Goal: Information Seeking & Learning: Learn about a topic

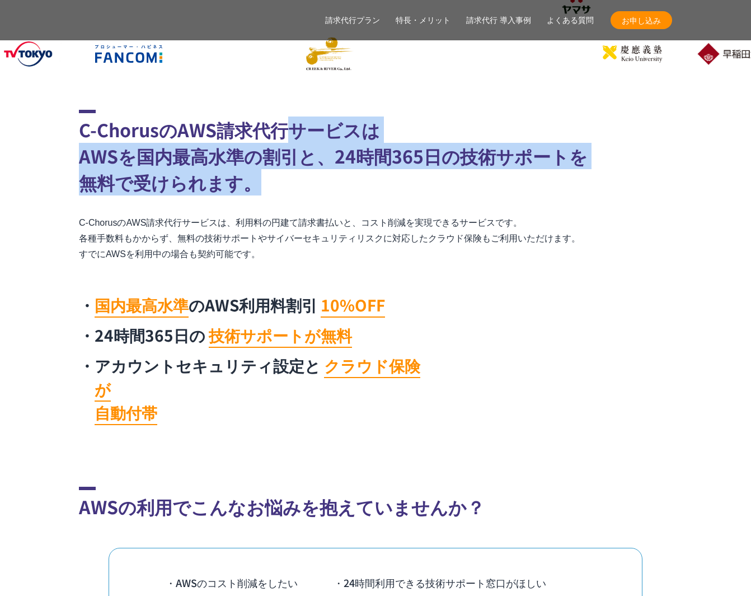
drag, startPoint x: 0, startPoint y: 0, endPoint x: 280, endPoint y: 121, distance: 304.9
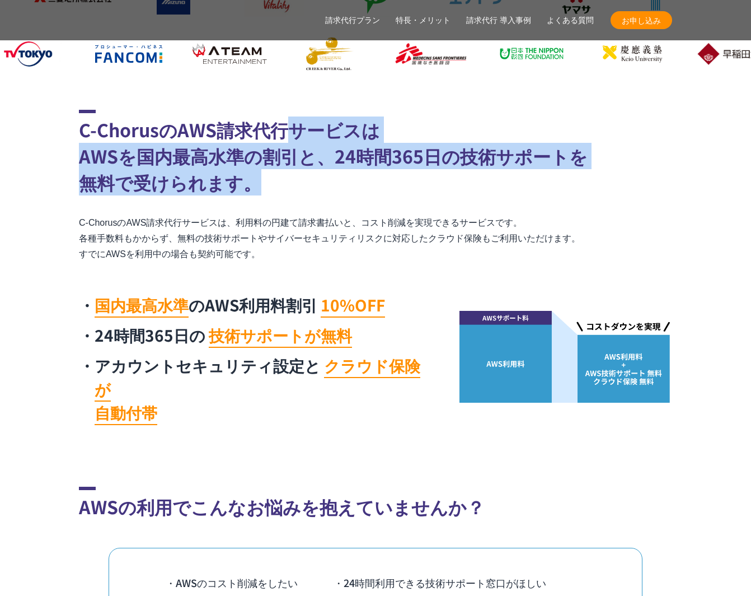
click at [280, 121] on h2 "C-ChorusのAWS請求代行サービスは AWSを国内最高水準の割引と、24時間365日の技術サポートを 無料で受けられます。" at bounding box center [375, 153] width 593 height 86
drag, startPoint x: 280, startPoint y: 121, endPoint x: 282, endPoint y: 193, distance: 72.3
click at [282, 193] on h2 "C-ChorusのAWS請求代行サービスは AWSを国内最高水準の割引と、24時間365日の技術サポートを 無料で受けられます。" at bounding box center [375, 153] width 593 height 86
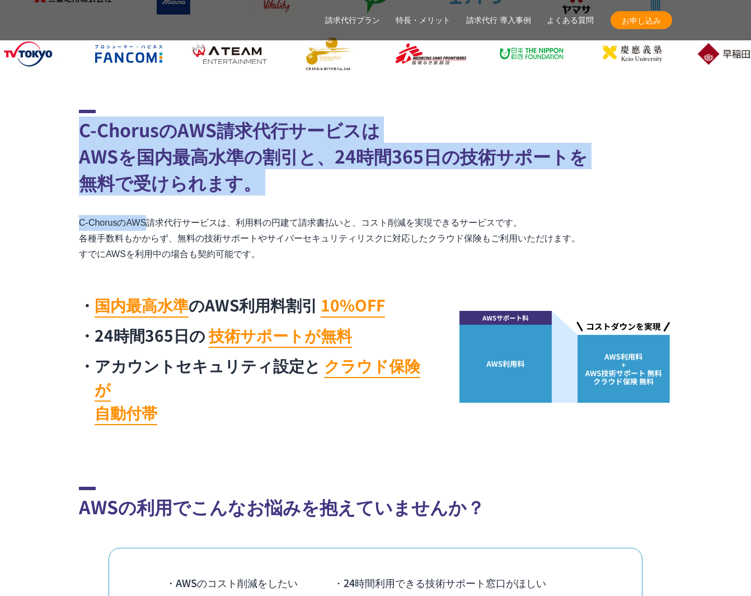
drag, startPoint x: 282, startPoint y: 196, endPoint x: 40, endPoint y: 141, distance: 247.4
click at [32, 141] on section "C-ChorusのAWS請求代行サービスは AWSを国内最高水準の割引と、24時間365日の技術サポートを 無料で受けられます。 C-ChorusのAWS請求…" at bounding box center [375, 270] width 751 height 321
click at [65, 147] on section "C-ChorusのAWS請求代行サービスは AWSを国内最高水準の割引と、24時間365日の技術サポートを 無料で受けられます。 C-ChorusのAWS請求…" at bounding box center [375, 270] width 751 height 321
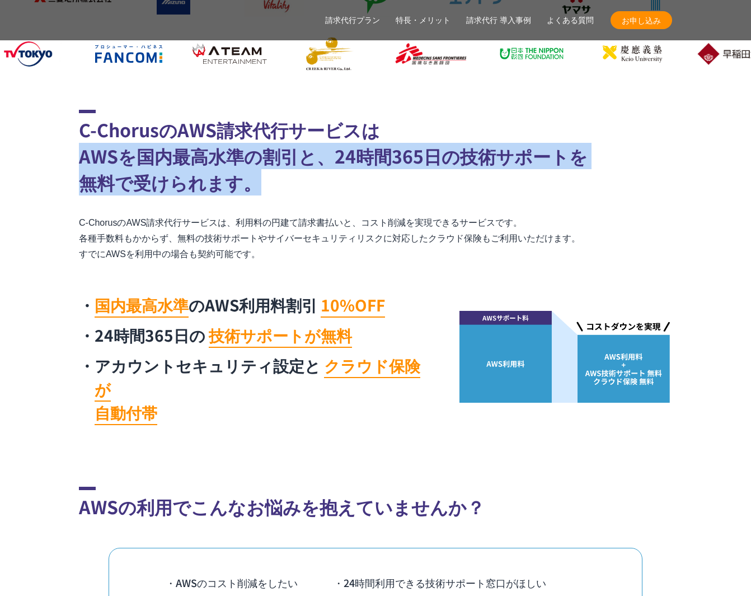
drag, startPoint x: 198, startPoint y: 168, endPoint x: 321, endPoint y: 189, distance: 125.4
click at [321, 189] on section "C-ChorusのAWS請求代行サービスは AWSを国内最高水準の割引と、24時間365日の技術サポートを 無料で受けられます。 C-ChorusのAWS請求…" at bounding box center [375, 270] width 751 height 321
click at [321, 189] on h2 "C-ChorusのAWS請求代行サービスは AWSを国内最高水準の割引と、24時間365日の技術サポートを 無料で受けられます。" at bounding box center [375, 153] width 593 height 86
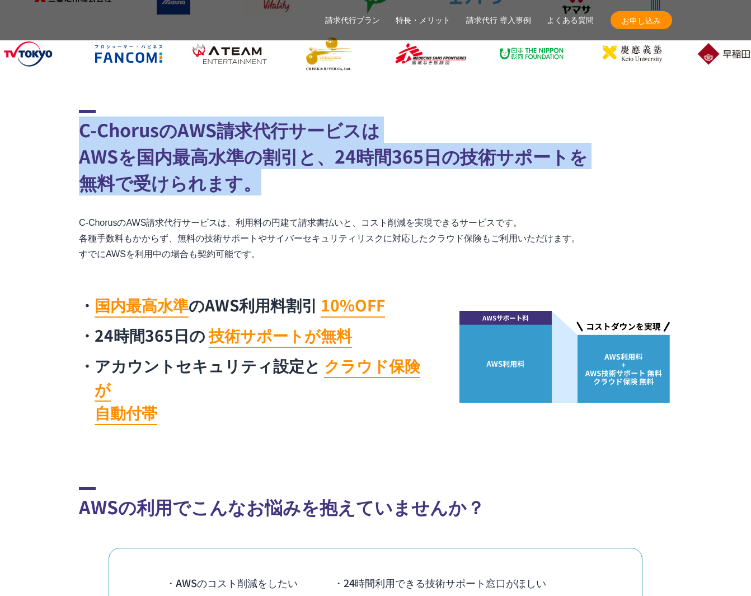
drag, startPoint x: 226, startPoint y: 174, endPoint x: 67, endPoint y: 121, distance: 168.0
click at [64, 120] on section "C-ChorusのAWS請求代行サービスは AWSを国内最高水準の割引と、24時間365日の技術サポートを 無料で受けられます。 C-ChorusのAWS請求…" at bounding box center [375, 270] width 751 height 321
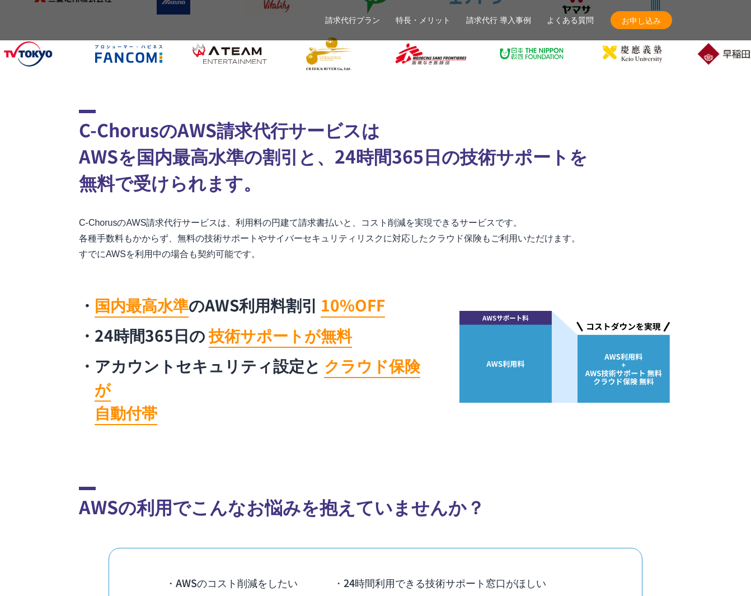
click at [67, 121] on section "C-ChorusのAWS請求代行サービスは AWSを国内最高水準の割引と、24時間365日の技術サポートを 無料で受けられます。 C-ChorusのAWS請求…" at bounding box center [375, 270] width 751 height 321
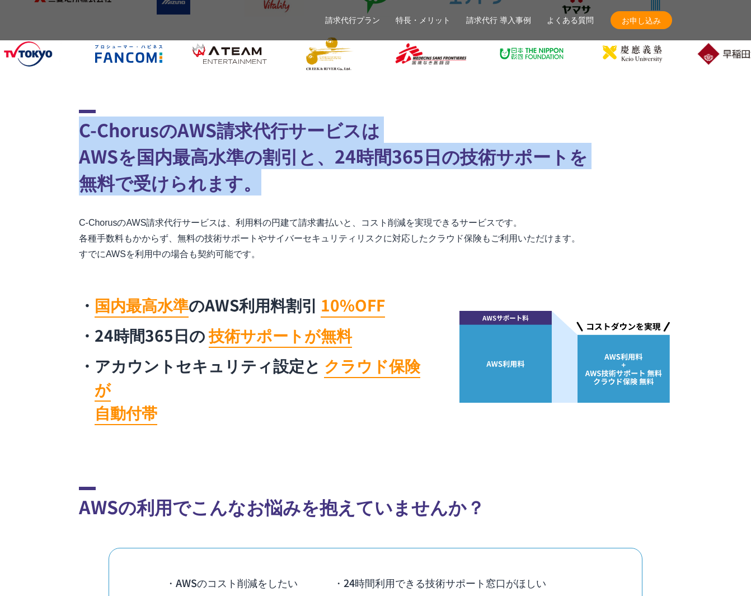
drag, startPoint x: 70, startPoint y: 124, endPoint x: 354, endPoint y: 180, distance: 289.9
click at [354, 180] on section "C-ChorusのAWS請求代行サービスは AWSを国内最高水準の割引と、24時間365日の技術サポートを 無料で受けられます。 C-ChorusのAWS請求…" at bounding box center [375, 270] width 751 height 321
click at [354, 180] on h2 "C-ChorusのAWS請求代行サービスは AWSを国内最高水準の割引と、24時間365日の技術サポートを 無料で受けられます。" at bounding box center [375, 153] width 593 height 86
drag, startPoint x: 339, startPoint y: 181, endPoint x: 71, endPoint y: 139, distance: 271.0
click at [71, 139] on section "C-ChorusのAWS請求代行サービスは AWSを国内最高水準の割引と、24時間365日の技術サポートを 無料で受けられます。 C-ChorusのAWS請求…" at bounding box center [375, 270] width 751 height 321
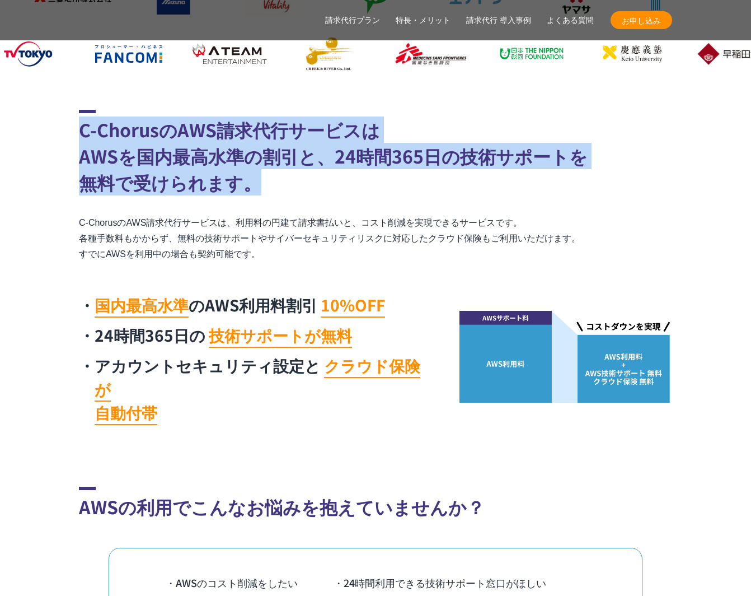
click at [71, 139] on section "C-ChorusのAWS請求代行サービスは AWSを国内最高水準の割引と、24時間365日の技術サポートを 無料で受けられます。 C-ChorusのAWS請求…" at bounding box center [375, 270] width 751 height 321
drag, startPoint x: 71, startPoint y: 139, endPoint x: 348, endPoint y: 198, distance: 282.7
click at [348, 198] on section "C-ChorusのAWS請求代行サービスは AWSを国内最高水準の割引と、24時間365日の技術サポートを 無料で受けられます。 C-ChorusのAWS請求…" at bounding box center [375, 270] width 751 height 321
click at [348, 198] on div "C-ChorusのAWS請求代行サービスは AWSを国内最高水準の割引と、24時間365日の技術サポートを 無料で受けられます。 C-ChorusのAWS請求…" at bounding box center [375, 270] width 593 height 321
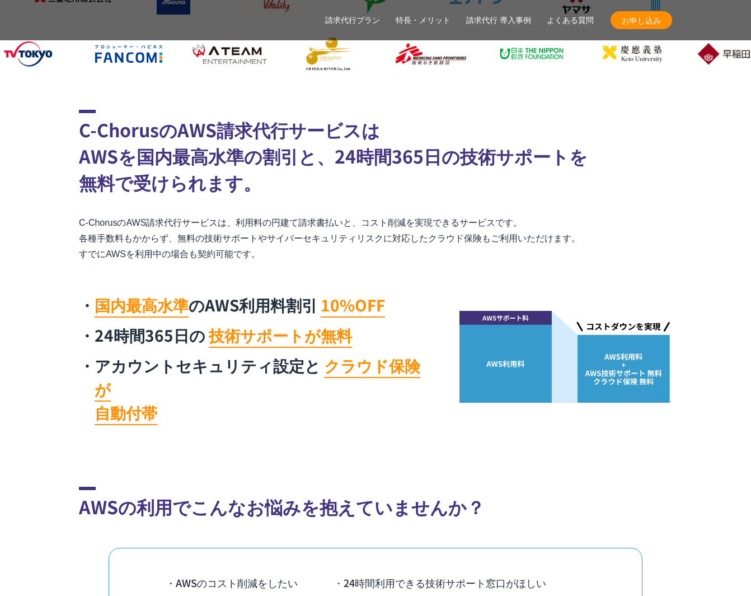
click at [244, 221] on p "C-ChorusのAWS請求代行サービスは、利用料の円建て請求書払いと、コスト削減を実現できるサービスです。 各種手数料もかからず、無料の技術サポートやサイバ…" at bounding box center [375, 238] width 593 height 47
drag, startPoint x: 239, startPoint y: 224, endPoint x: 412, endPoint y: 227, distance: 173.0
click at [412, 227] on p "C-ChorusのAWS請求代行サービスは、利用料の円建て請求書払いと、コスト削減を実現できるサービスです。 各種手数料もかからず、無料の技術サポートやサイバ…" at bounding box center [375, 238] width 593 height 47
copy p "利用料の円建て請求書払いと、コスト削減"
click at [358, 269] on div "C-ChorusのAWS請求代行サービスは AWSを国内最高水準の割引と、24時間365日の技術サポートを 無料で受けられます。 C-ChorusのAWS請求…" at bounding box center [375, 270] width 593 height 321
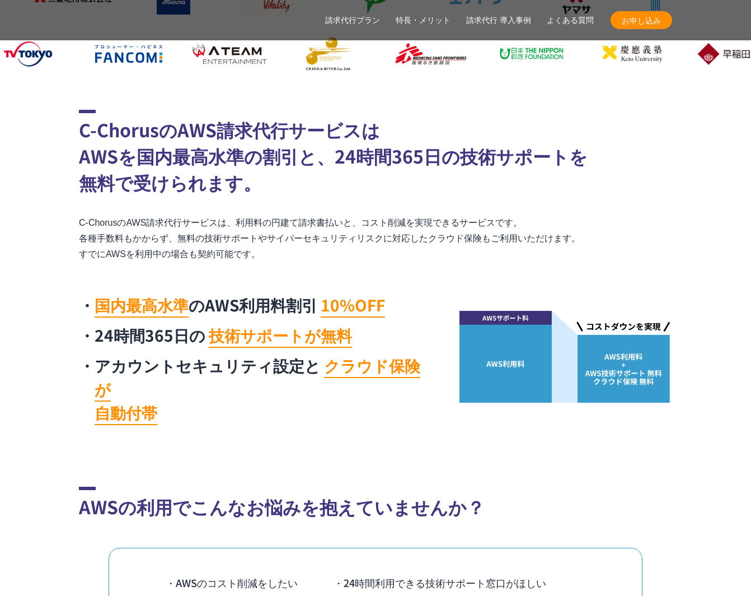
click at [396, 268] on div "C-ChorusのAWS請求代行サービスは AWSを国内最高水準の割引と、24時間365日の技術サポートを 無料で受けられます。 C-ChorusのAWS請求…" at bounding box center [375, 270] width 593 height 321
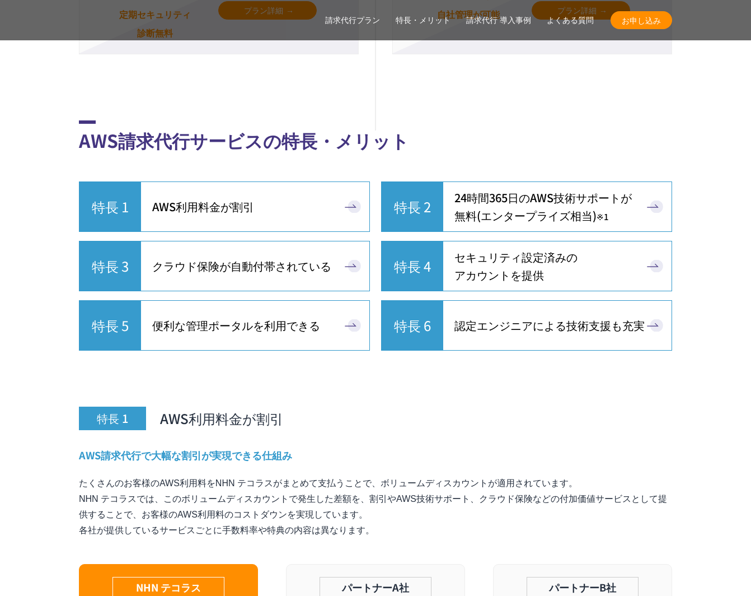
scroll to position [2839, 0]
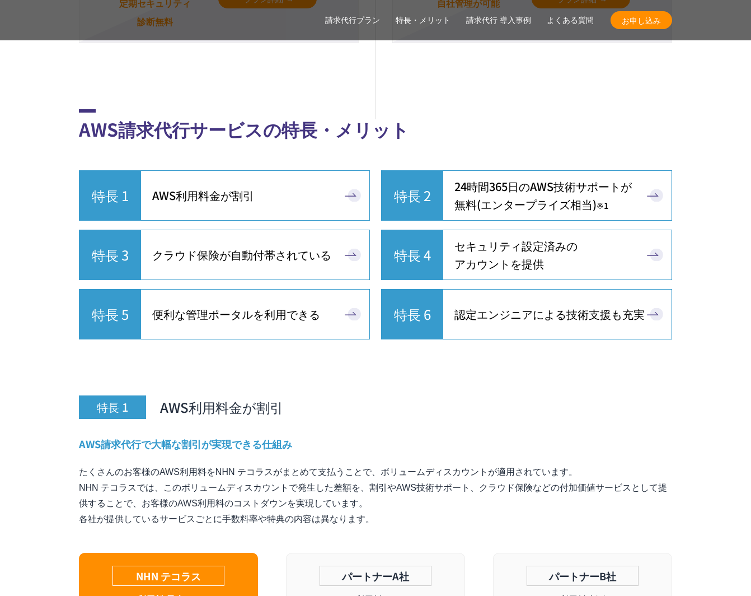
click at [286, 180] on link "特長 1 AWS利用料金が割引" at bounding box center [224, 195] width 291 height 50
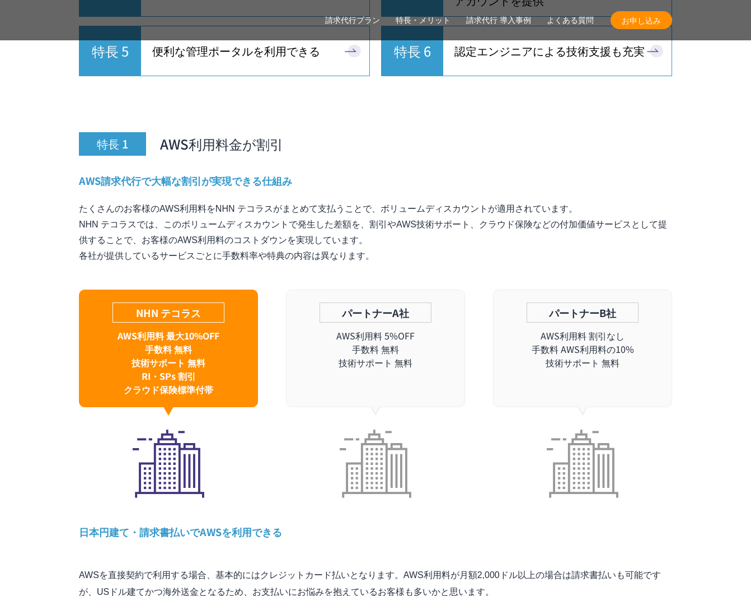
scroll to position [3160, 0]
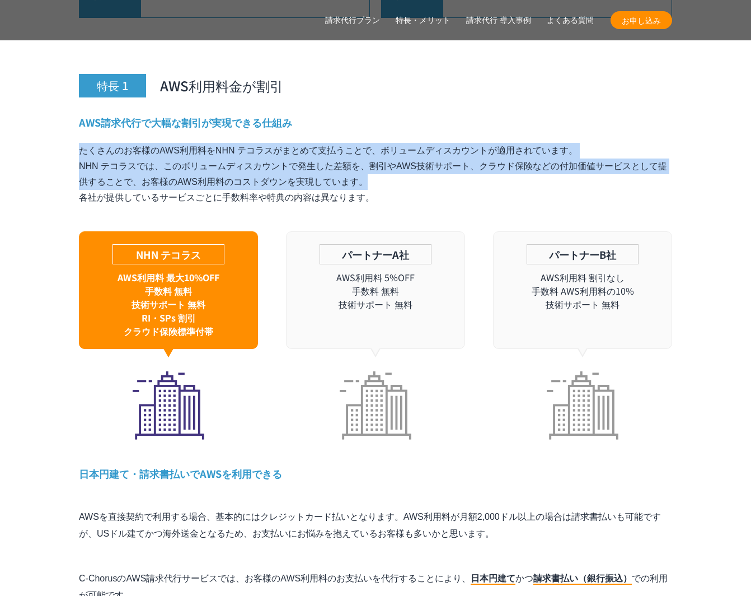
drag, startPoint x: 392, startPoint y: 165, endPoint x: 401, endPoint y: 105, distance: 60.7
click at [401, 115] on div "AWS請求代行で大幅な割引が実現できる仕組み たくさんのお客様のAWS利用料をNHN テコラスがまとめて支払うことで、ボリュームディスカウントが適用されていま…" at bounding box center [375, 277] width 593 height 324
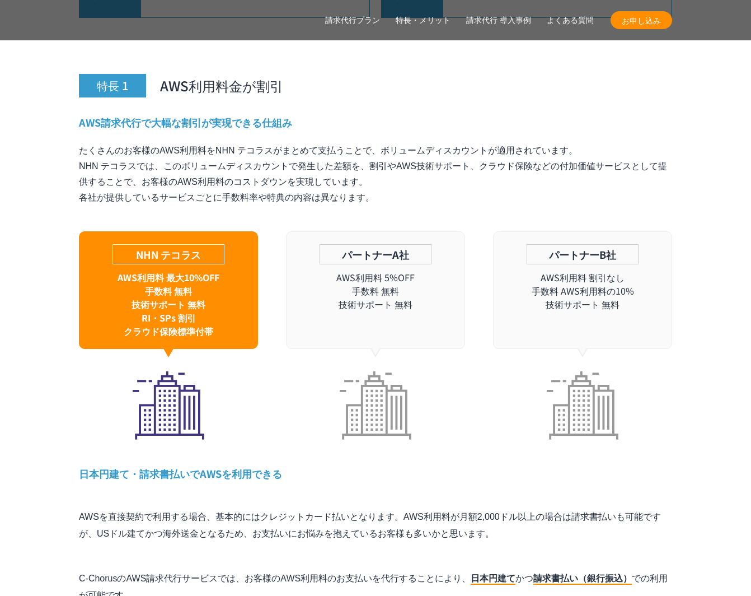
click at [401, 115] on h4 "AWS請求代行で大幅な割引が実現できる仕組み" at bounding box center [375, 122] width 593 height 14
drag, startPoint x: 401, startPoint y: 113, endPoint x: 396, endPoint y: 173, distance: 60.7
click at [396, 173] on div "AWS請求代行で大幅な割引が実現できる仕組み たくさんのお客様のAWS利用料をNHN テコラスがまとめて支払うことで、ボリュームディスカウントが適用されていま…" at bounding box center [375, 277] width 593 height 324
click at [396, 173] on p "たくさんのお客様のAWS利用料をNHN テコラスがまとめて支払うことで、ボリュームディスカウントが適用されています。 NHN テコラスでは、このボリュームディ…" at bounding box center [375, 174] width 593 height 63
drag, startPoint x: 395, startPoint y: 174, endPoint x: 408, endPoint y: 108, distance: 66.6
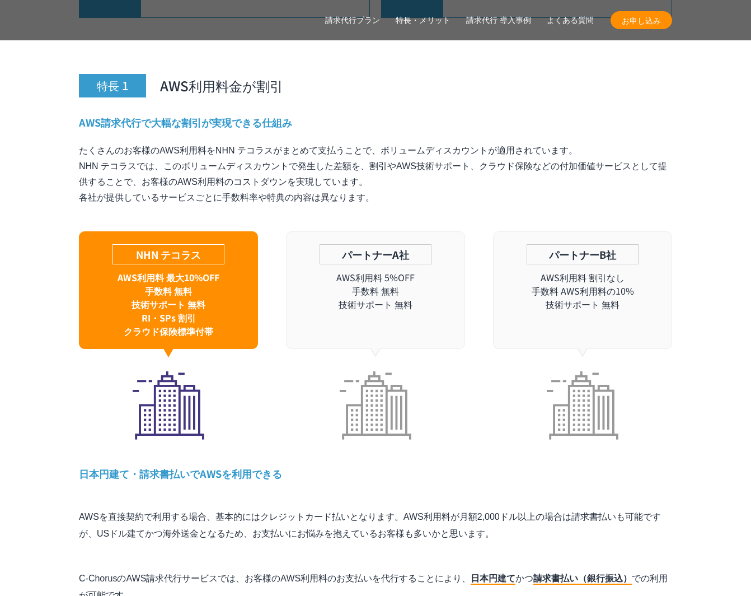
click at [408, 115] on div "AWS請求代行で大幅な割引が実現できる仕組み たくさんのお客様のAWS利用料をNHN テコラスがまとめて支払うことで、ボリュームディスカウントが適用されていま…" at bounding box center [375, 277] width 593 height 324
drag, startPoint x: 408, startPoint y: 111, endPoint x: 399, endPoint y: 170, distance: 59.5
click at [399, 170] on div "AWS請求代行で大幅な割引が実現できる仕組み たくさんのお客様のAWS利用料をNHN テコラスがまとめて支払うことで、ボリュームディスカウントが適用されていま…" at bounding box center [375, 277] width 593 height 324
click at [399, 170] on p "たくさんのお客様のAWS利用料をNHN テコラスがまとめて支払うことで、ボリュームディスカウントが適用されています。 NHN テコラスでは、このボリュームディ…" at bounding box center [375, 174] width 593 height 63
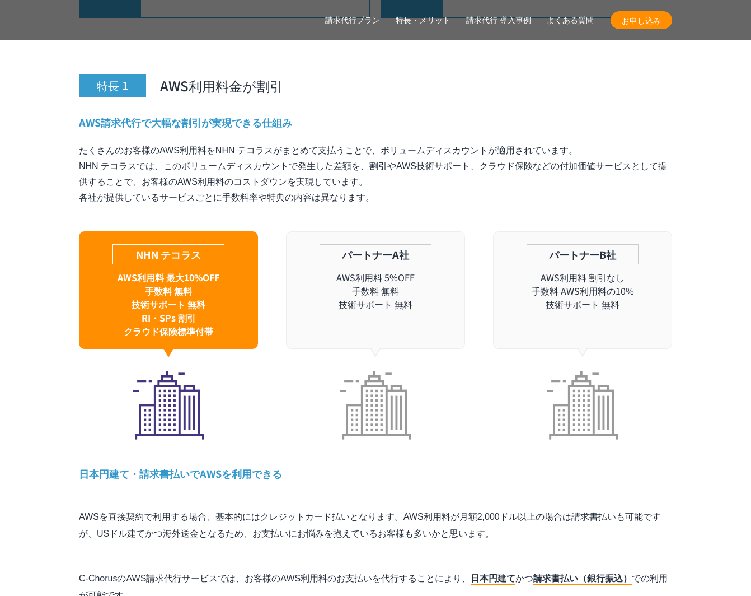
drag, startPoint x: 399, startPoint y: 171, endPoint x: 402, endPoint y: 104, distance: 67.3
click at [402, 115] on div "AWS請求代行で大幅な割引が実現できる仕組み たくさんのお客様のAWS利用料をNHN テコラスがまとめて支払うことで、ボリュームディスカウントが適用されていま…" at bounding box center [375, 277] width 593 height 324
click at [402, 115] on h4 "AWS請求代行で大幅な割引が実現できる仕組み" at bounding box center [375, 122] width 593 height 14
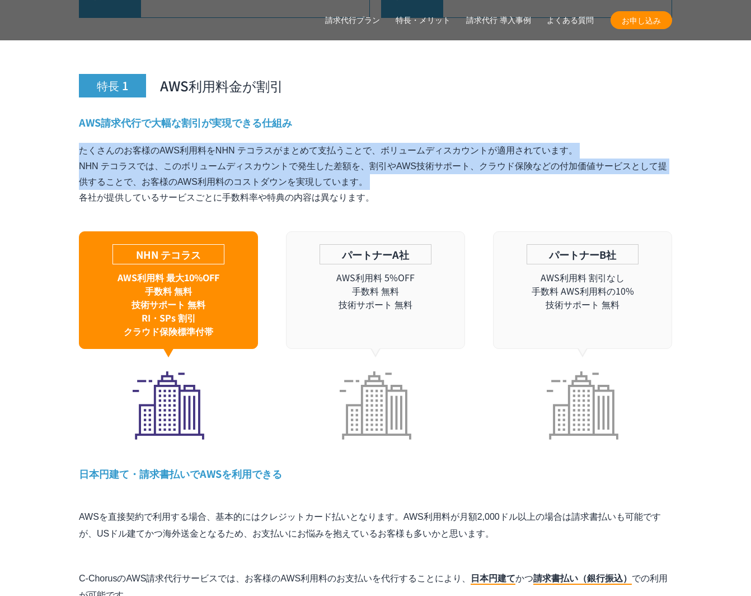
drag, startPoint x: 402, startPoint y: 104, endPoint x: 394, endPoint y: 164, distance: 61.0
click at [394, 164] on div "AWS請求代行で大幅な割引が実現できる仕組み たくさんのお客様のAWS利用料をNHN テコラスがまとめて支払うことで、ボリュームディスカウントが適用されていま…" at bounding box center [375, 277] width 593 height 324
click at [394, 165] on p "たくさんのお客様のAWS利用料をNHN テコラスがまとめて支払うことで、ボリュームディスカウントが適用されています。 NHN テコラスでは、このボリュームディ…" at bounding box center [375, 174] width 593 height 63
drag, startPoint x: 399, startPoint y: 118, endPoint x: 403, endPoint y: 96, distance: 21.5
click at [403, 115] on div "AWS請求代行で大幅な割引が実現できる仕組み たくさんのお客様のAWS利用料をNHN テコラスがまとめて支払うことで、ボリュームディスカウントが適用されていま…" at bounding box center [375, 277] width 593 height 324
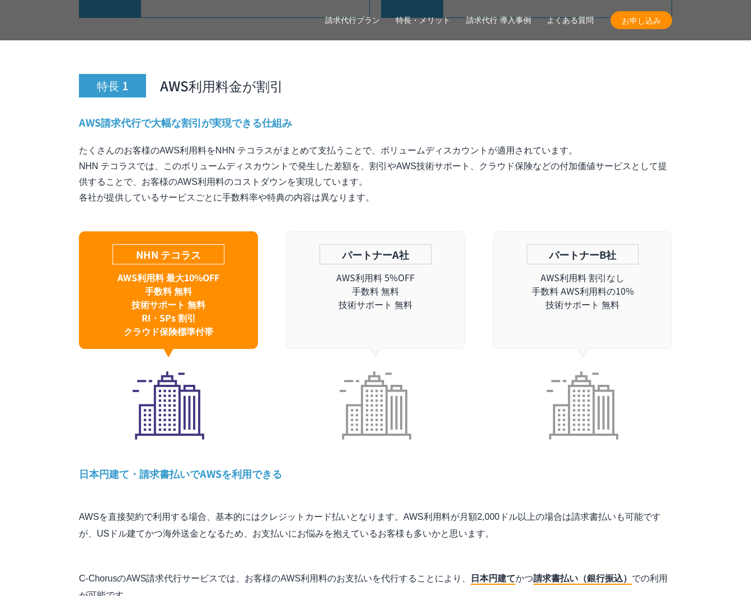
click at [403, 115] on h4 "AWS請求代行で大幅な割引が実現できる仕組み" at bounding box center [375, 122] width 593 height 14
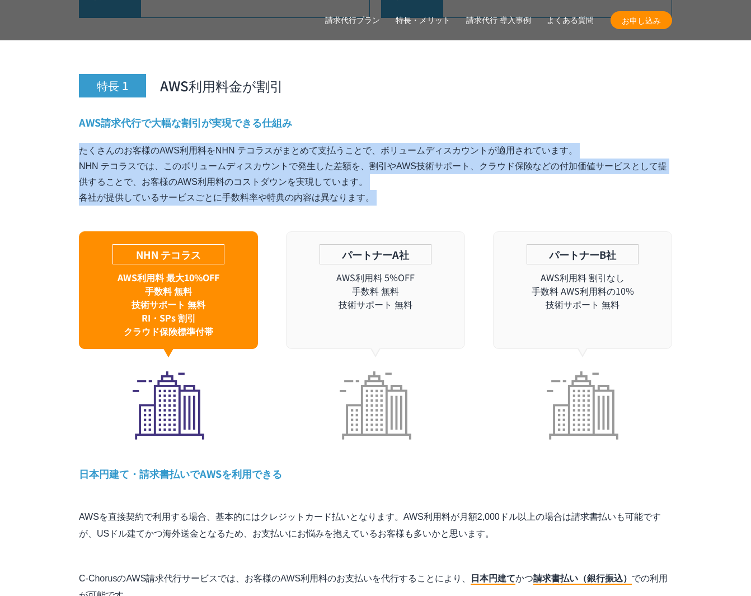
drag, startPoint x: 403, startPoint y: 96, endPoint x: 396, endPoint y: 177, distance: 81.5
click at [396, 177] on div "AWS請求代行で大幅な割引が実現できる仕組み たくさんのお客様のAWS利用料をNHN テコラスがまとめて支払うことで、ボリュームディスカウントが適用されていま…" at bounding box center [375, 277] width 593 height 324
click at [396, 177] on p "たくさんのお客様のAWS利用料をNHN テコラスがまとめて支払うことで、ボリュームディスカウントが適用されています。 NHN テコラスでは、このボリュームディ…" at bounding box center [375, 174] width 593 height 63
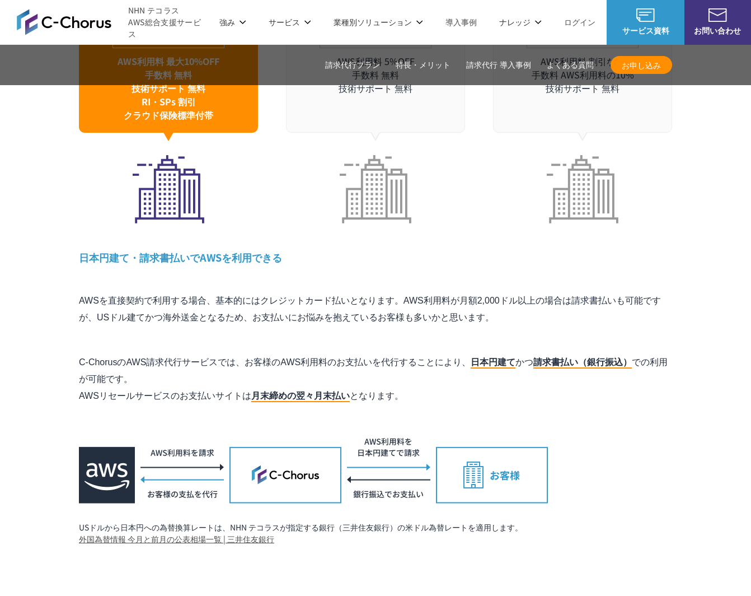
scroll to position [3279, 0]
